Goal: Transaction & Acquisition: Purchase product/service

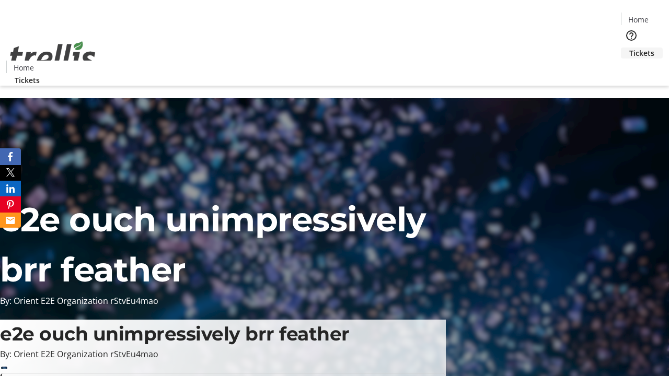
click at [629, 48] on span "Tickets" at bounding box center [641, 53] width 25 height 11
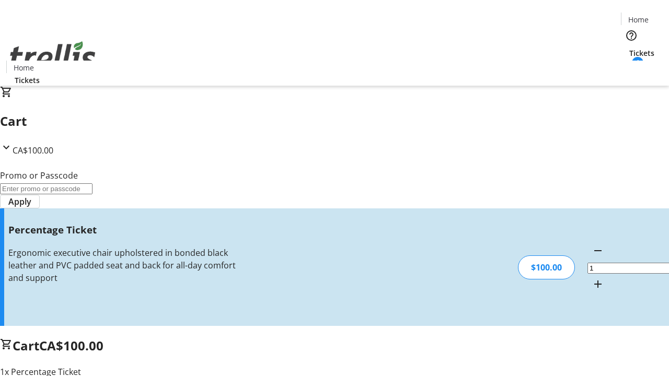
type input "BAR"
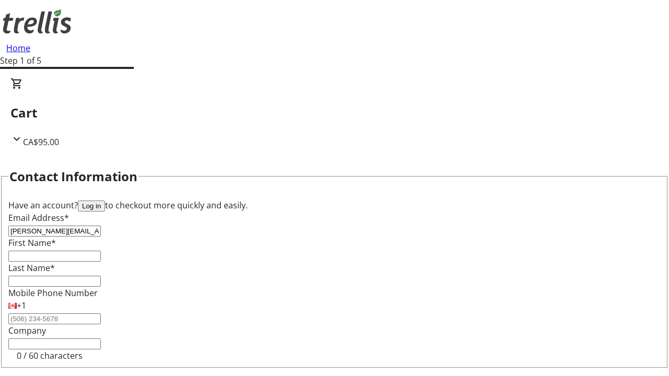
type input "[PERSON_NAME][EMAIL_ADDRESS][DOMAIN_NAME]"
type input "[PERSON_NAME]"
type input "Zieme"
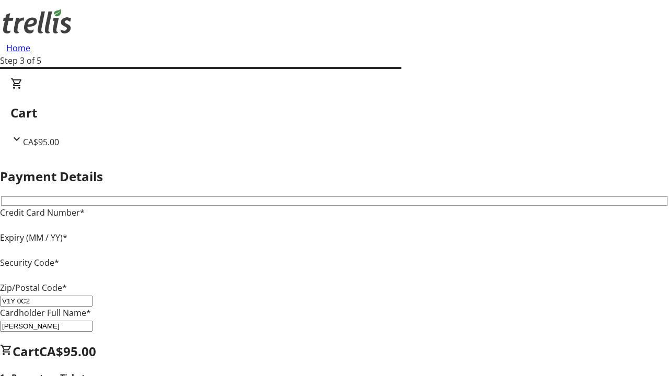
type input "V1Y 0C2"
